Goal: Register for event/course

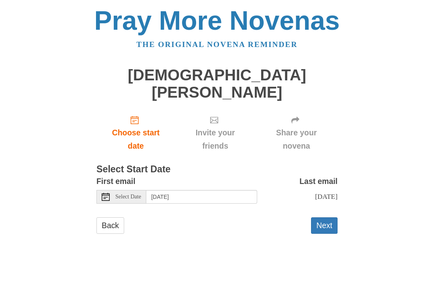
click at [320, 217] on button "Next" at bounding box center [324, 225] width 27 height 16
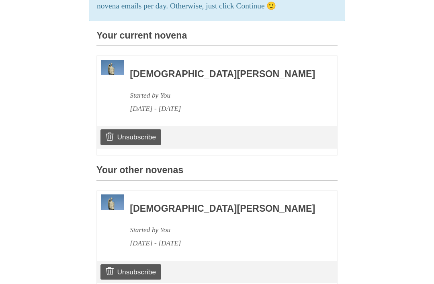
scroll to position [233, 0]
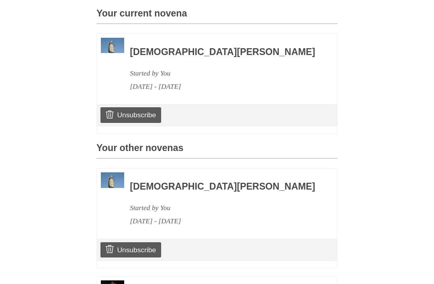
click at [131, 107] on link "Unsubscribe" at bounding box center [130, 114] width 61 height 15
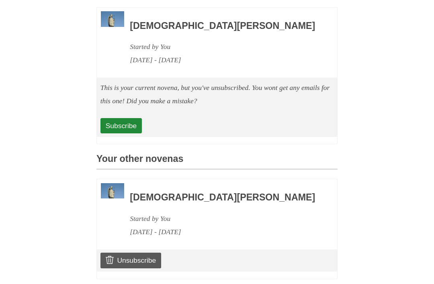
scroll to position [301, 0]
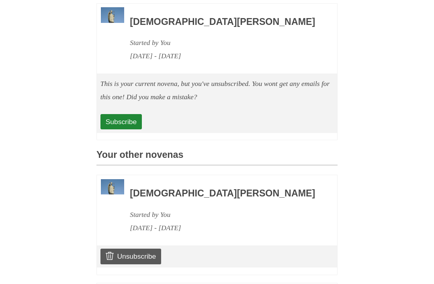
click at [187, 188] on h3 "[DEMOGRAPHIC_DATA][PERSON_NAME]" at bounding box center [223, 193] width 186 height 10
click at [165, 221] on div "[DATE] - [DATE]" at bounding box center [223, 227] width 186 height 13
click at [204, 188] on h3 "[DEMOGRAPHIC_DATA][PERSON_NAME]" at bounding box center [223, 193] width 186 height 10
click at [115, 179] on img at bounding box center [112, 187] width 23 height 16
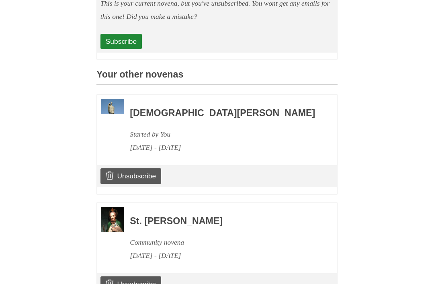
scroll to position [382, 0]
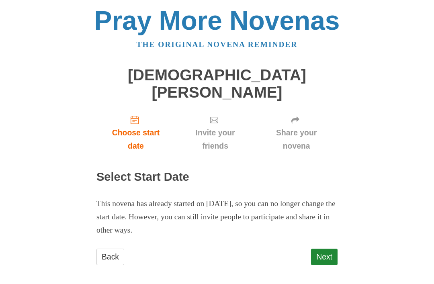
click at [327, 249] on link "Next" at bounding box center [324, 257] width 27 height 16
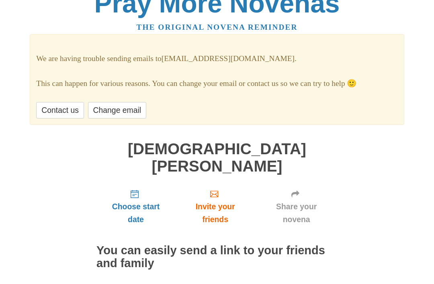
scroll to position [63, 0]
